Goal: Book appointment/travel/reservation

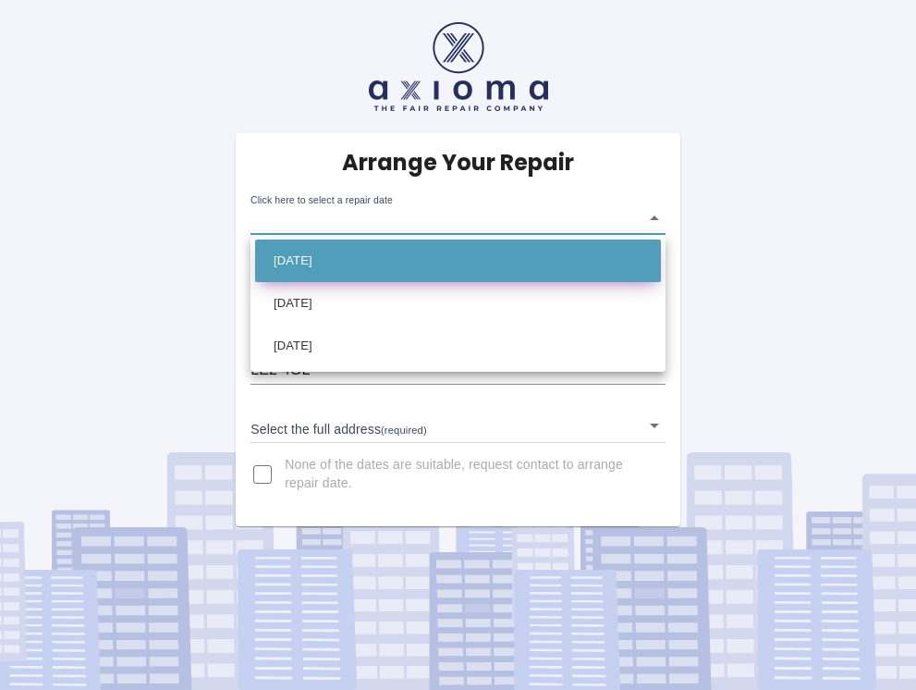
click at [368, 267] on li "[DATE]" at bounding box center [458, 260] width 406 height 43
type input "[DATE]T00:00:00.000Z"
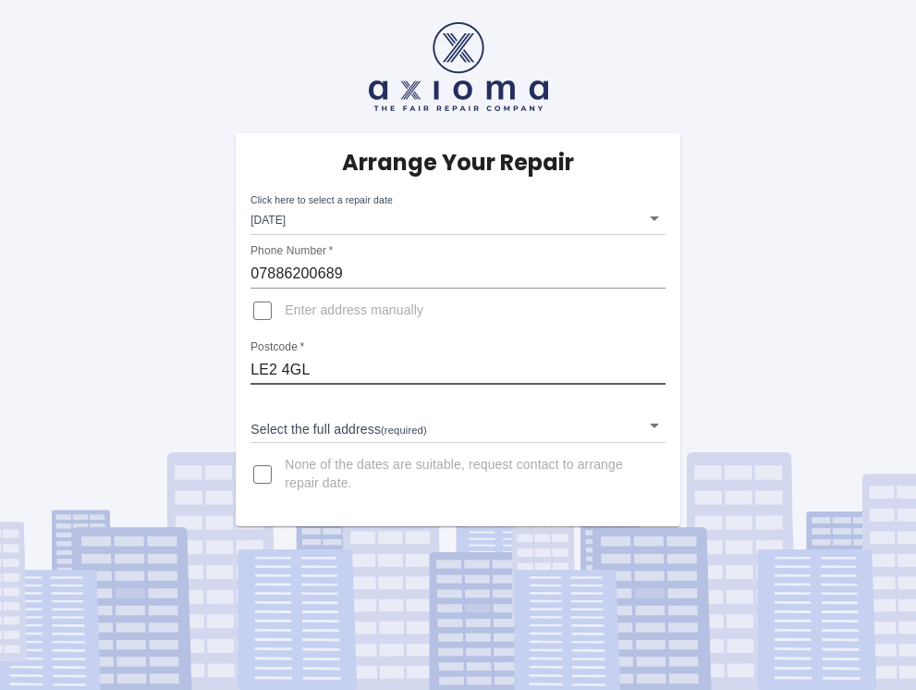
click at [308, 373] on input "LE2 4GL" at bounding box center [458, 370] width 415 height 30
click at [417, 422] on body "Arrange Your Repair Click here to select a repair date [DATE] [DATE]T00:00:00.0…" at bounding box center [458, 345] width 916 height 690
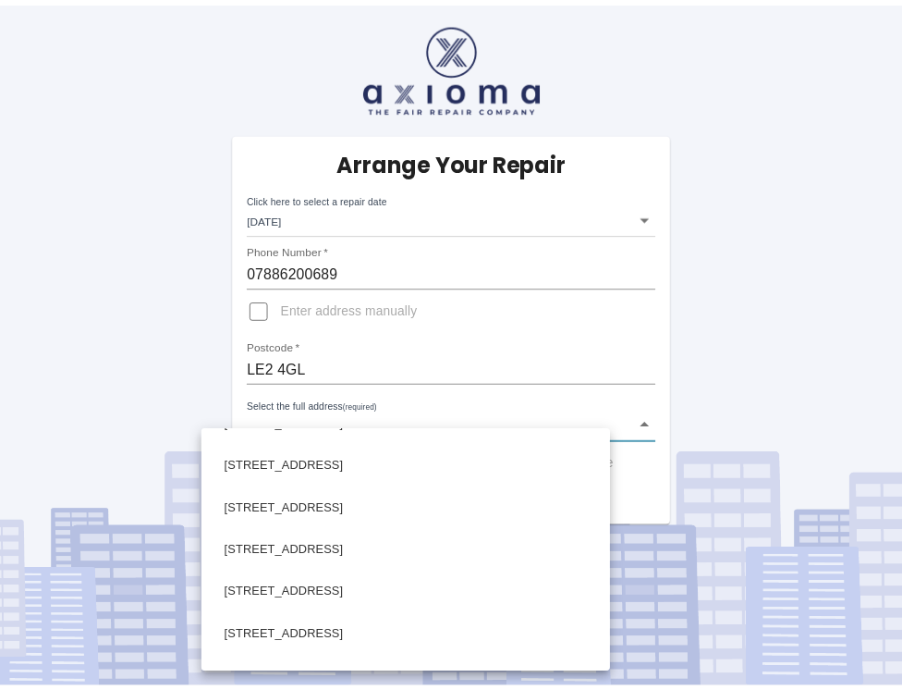
scroll to position [1379, 0]
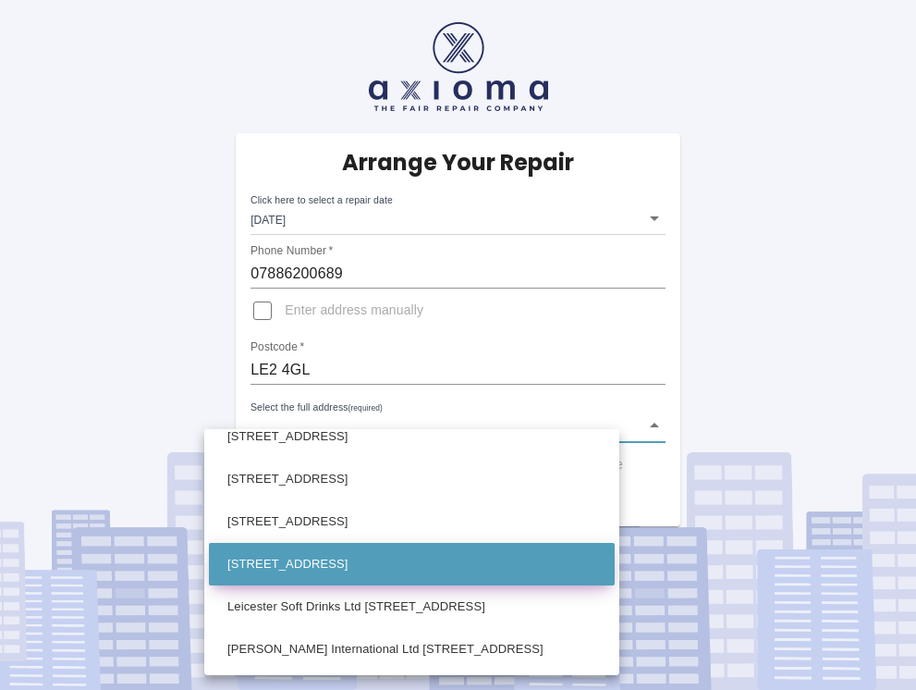
click at [368, 570] on li "[STREET_ADDRESS]" at bounding box center [412, 564] width 406 height 43
type input "[STREET_ADDRESS]"
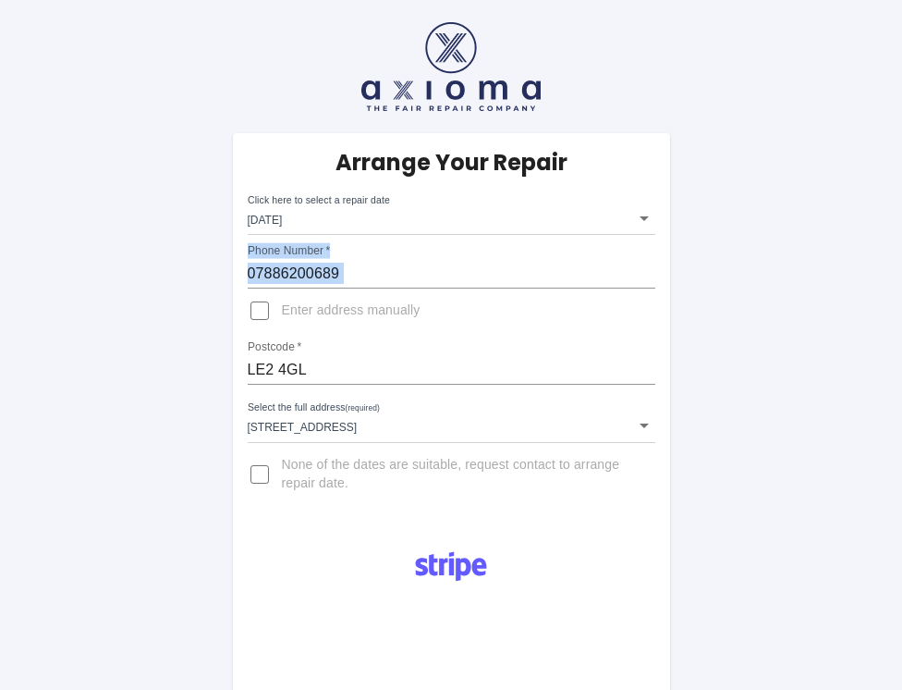
click at [104, 290] on div "Arrange Your Repair Click here to select a repair date [DATE] [DATE]T00:00:00.0…" at bounding box center [451, 521] width 930 height 1042
click at [146, 436] on div "Arrange Your Repair Click here to select a repair date [DATE] [DATE]T00:00:00.0…" at bounding box center [451, 521] width 930 height 1042
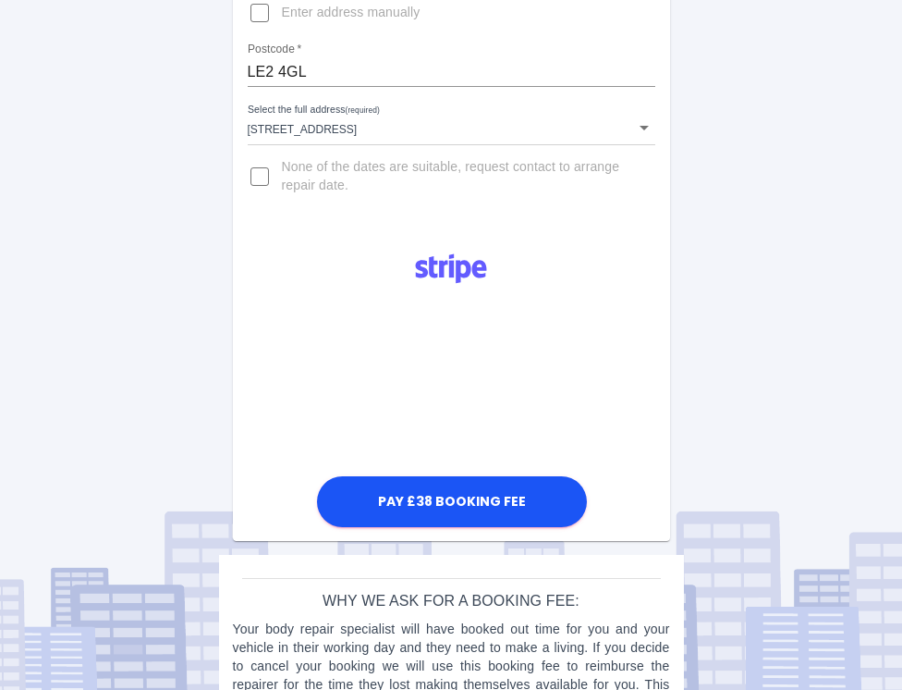
scroll to position [295, 0]
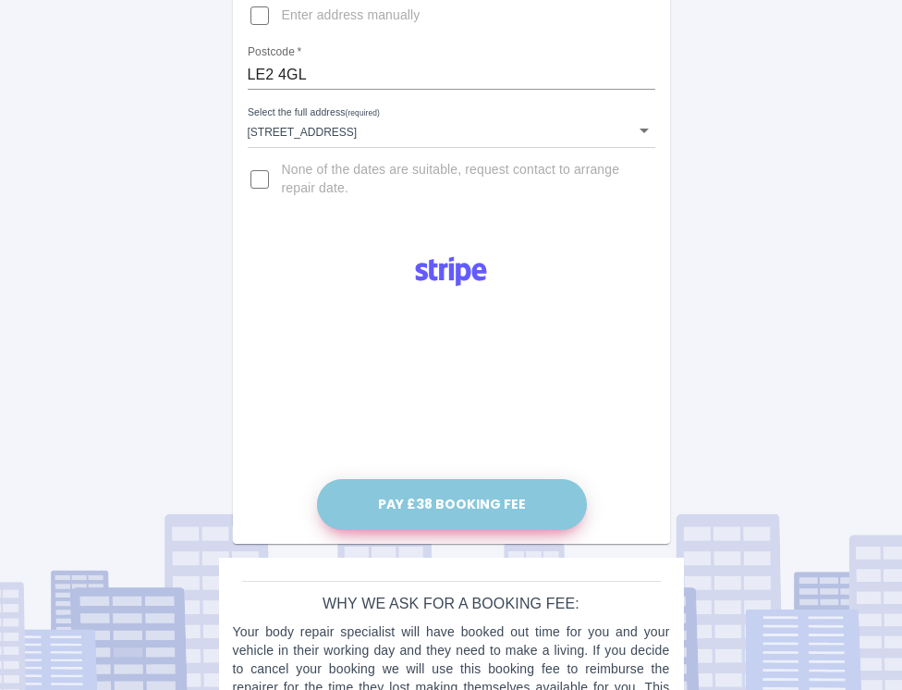
click at [412, 509] on button "Pay £38 Booking Fee" at bounding box center [452, 504] width 270 height 51
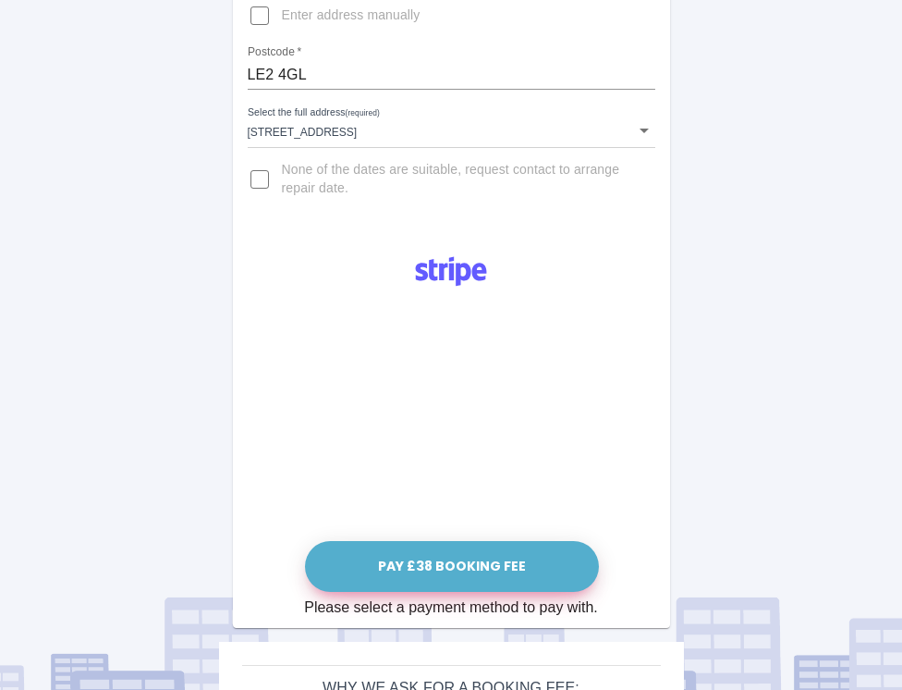
click at [458, 571] on button "Pay £38 Booking Fee" at bounding box center [452, 566] width 294 height 51
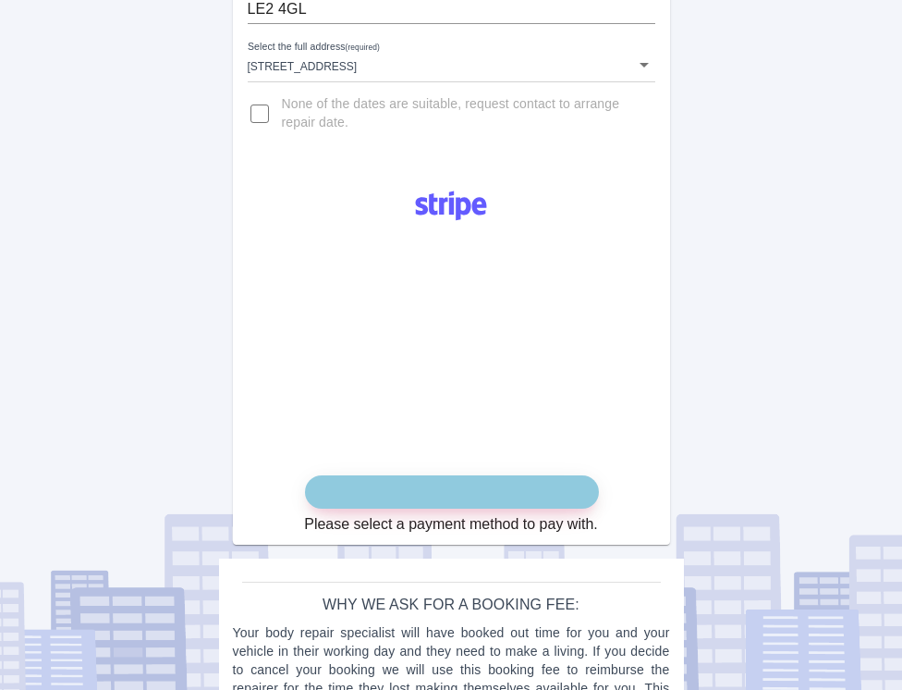
scroll to position [418, 0]
